Goal: Register for event/course

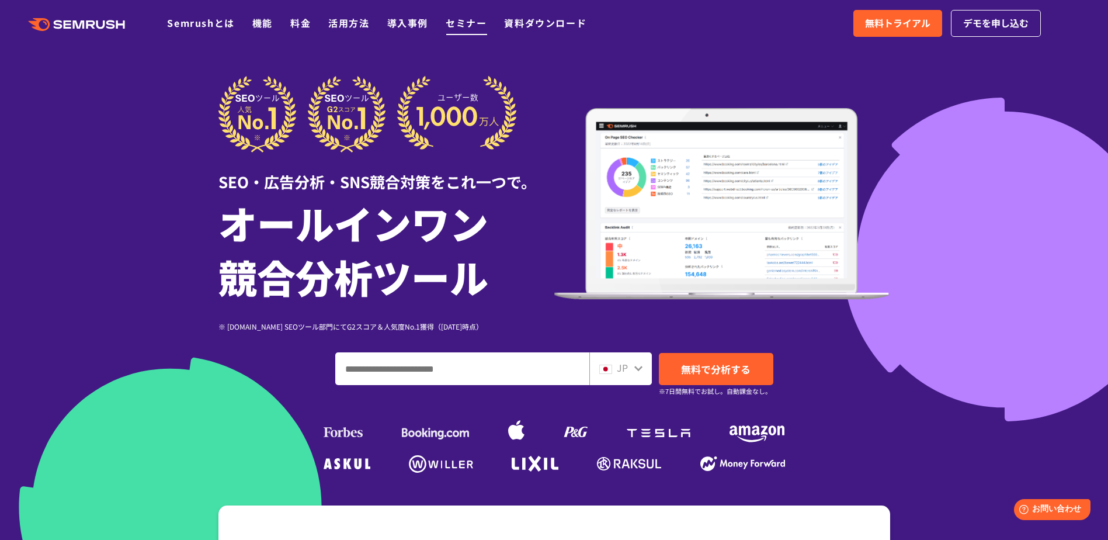
click at [465, 29] on link "セミナー" at bounding box center [466, 23] width 41 height 14
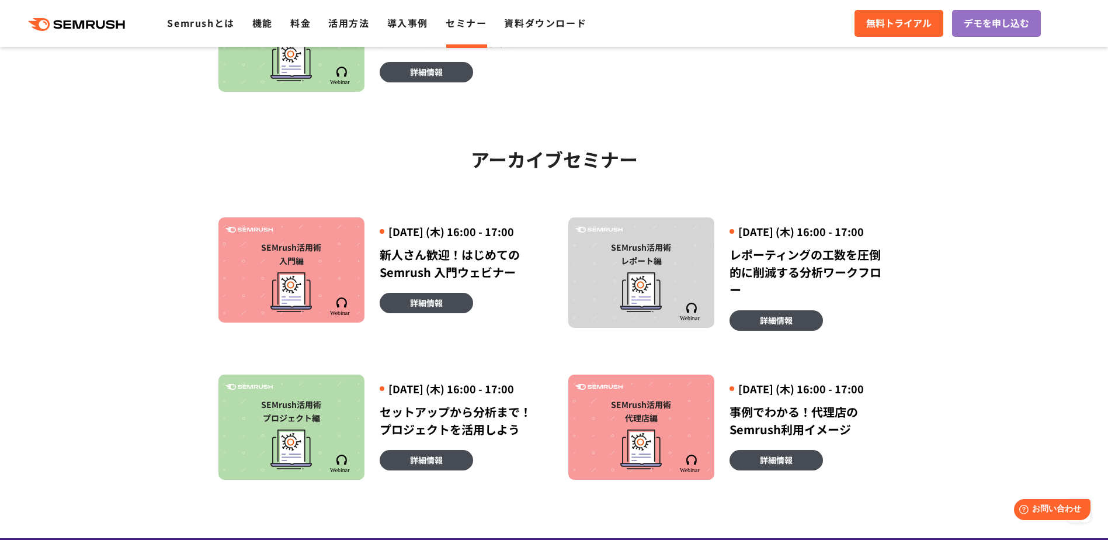
scroll to position [642, 0]
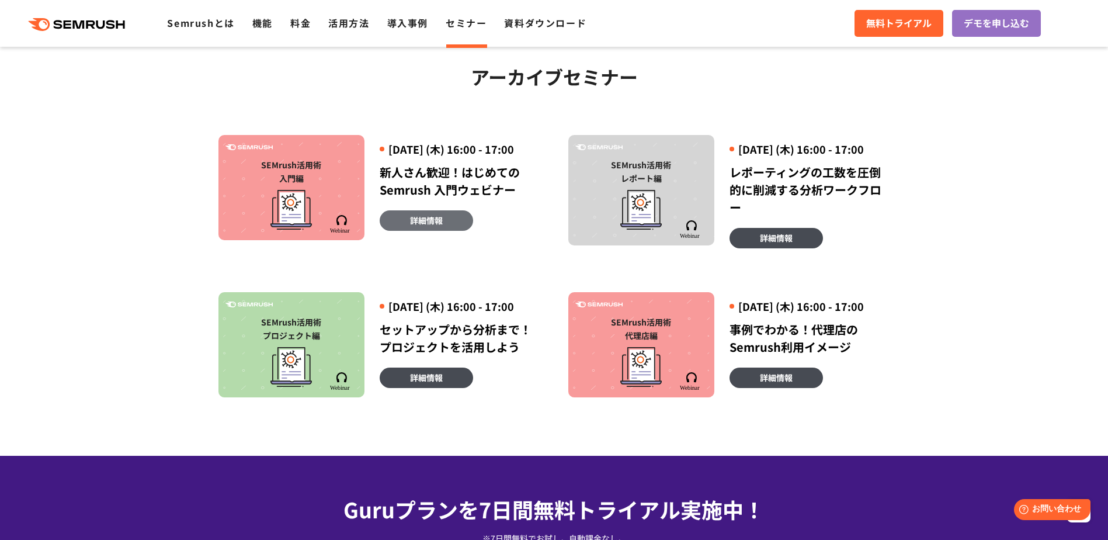
click at [408, 231] on link "詳細情報" at bounding box center [426, 220] width 93 height 20
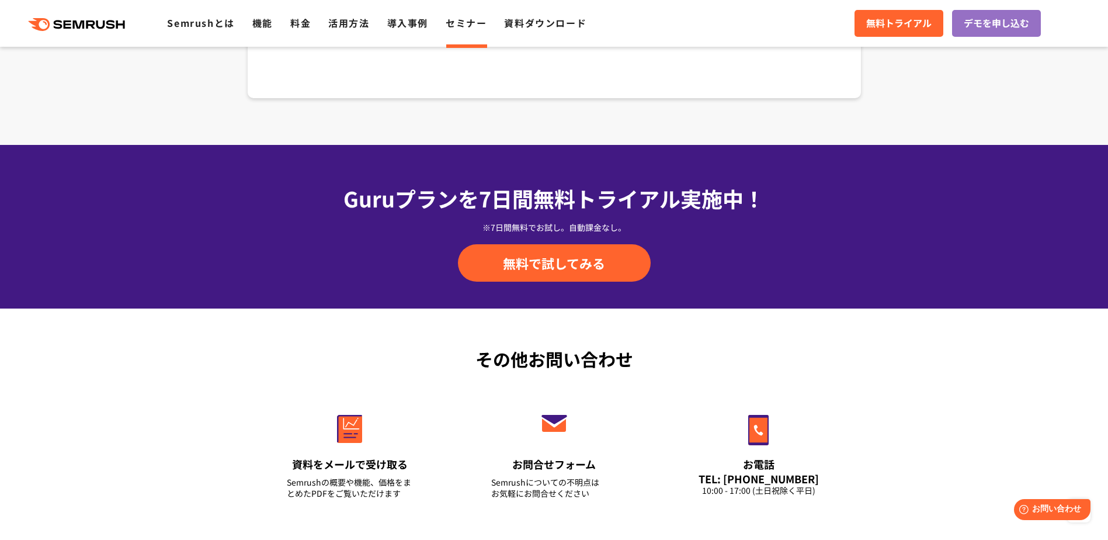
scroll to position [1927, 0]
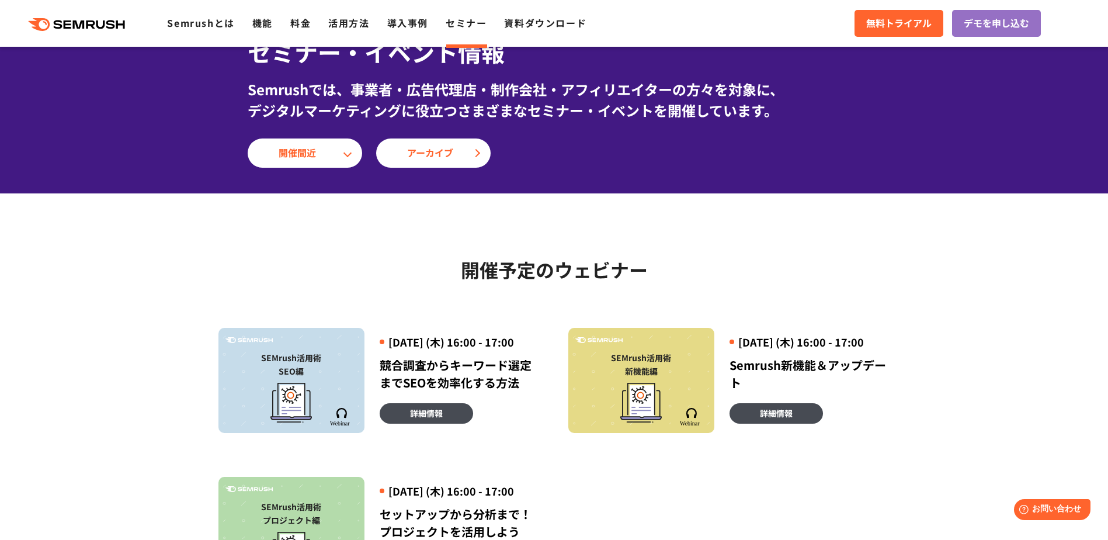
scroll to position [71, 0]
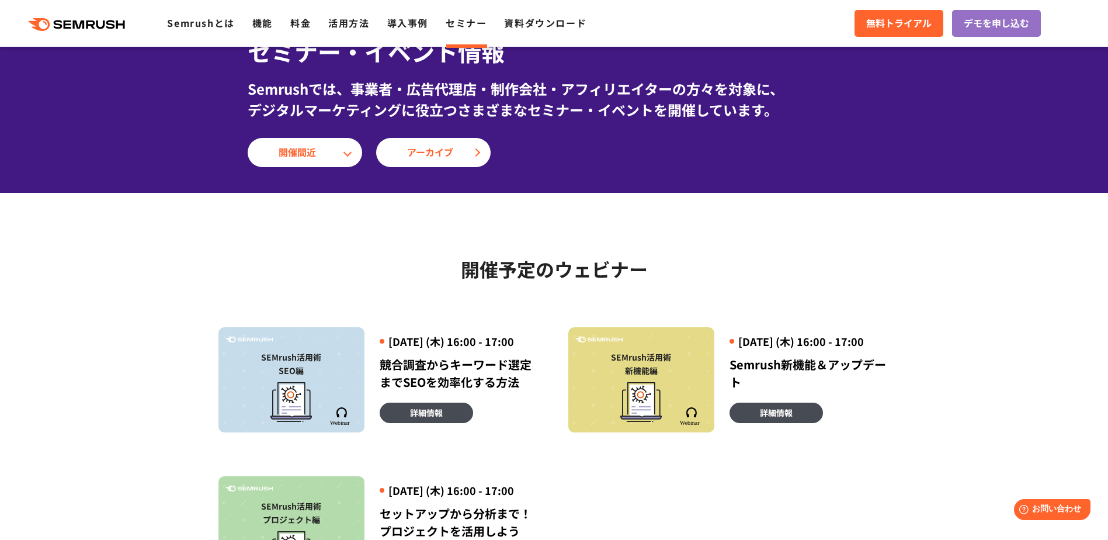
drag, startPoint x: 430, startPoint y: 424, endPoint x: 365, endPoint y: 385, distance: 76.2
click at [430, 419] on span "詳細情報" at bounding box center [426, 412] width 33 height 13
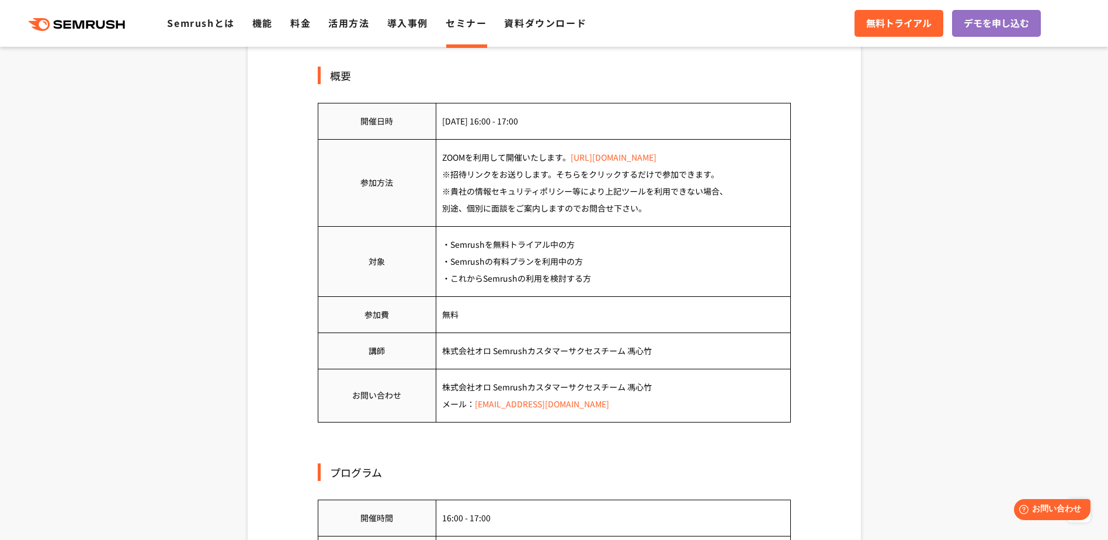
scroll to position [530, 0]
